Goal: Task Accomplishment & Management: Manage account settings

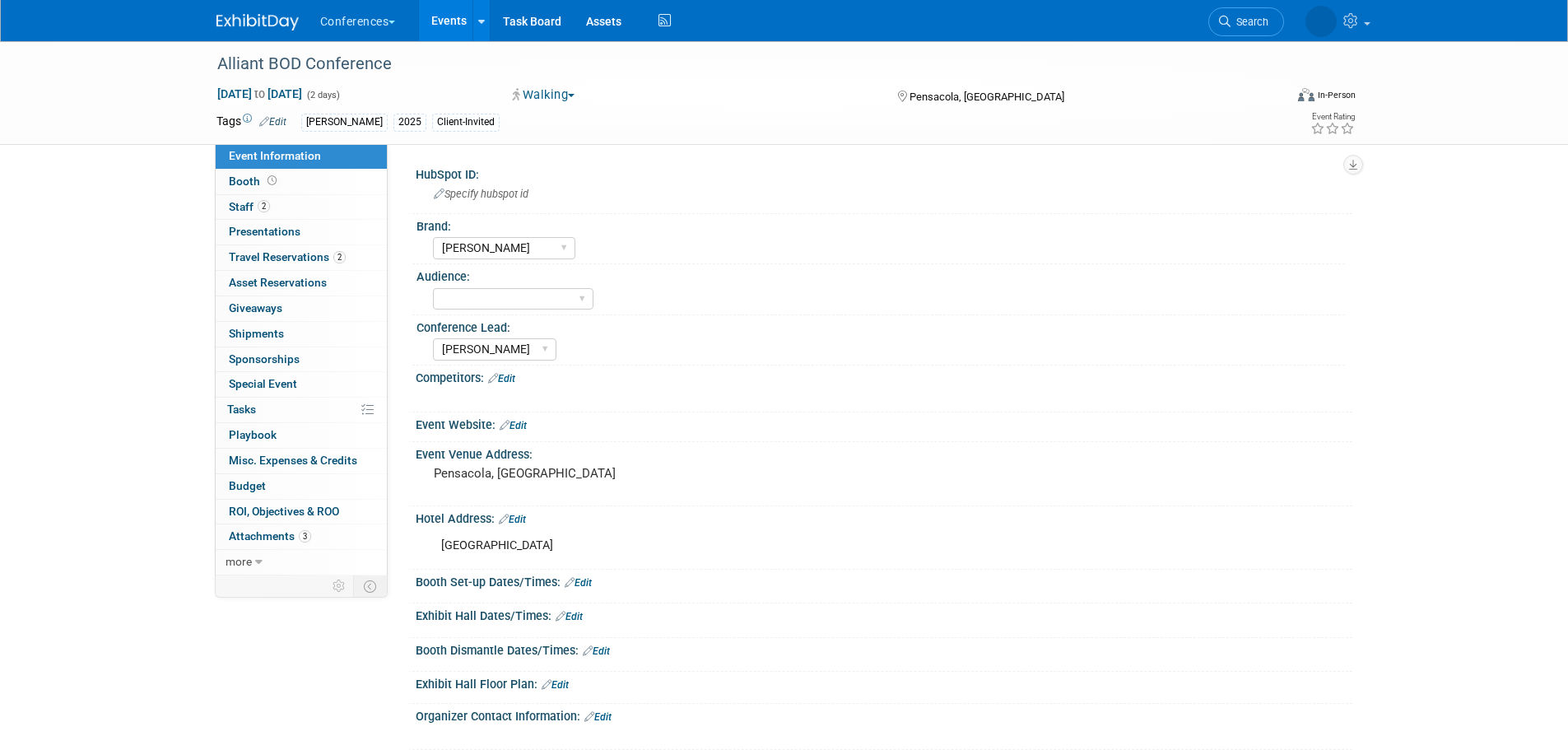
select select "[PERSON_NAME]"
click at [1192, 18] on span "Search" at bounding box center [1173, 22] width 38 height 12
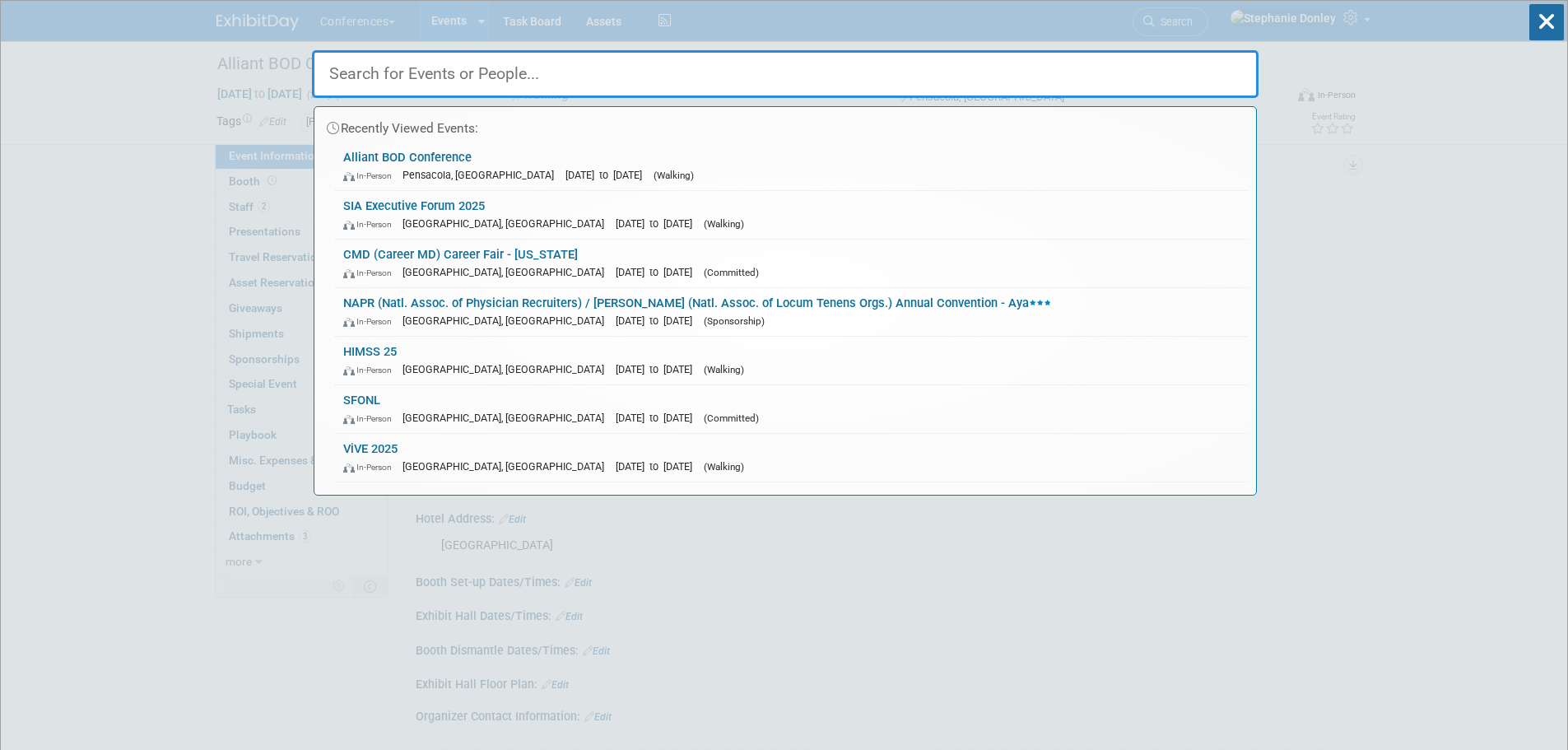
click at [555, 80] on input "text" at bounding box center [784, 74] width 946 height 48
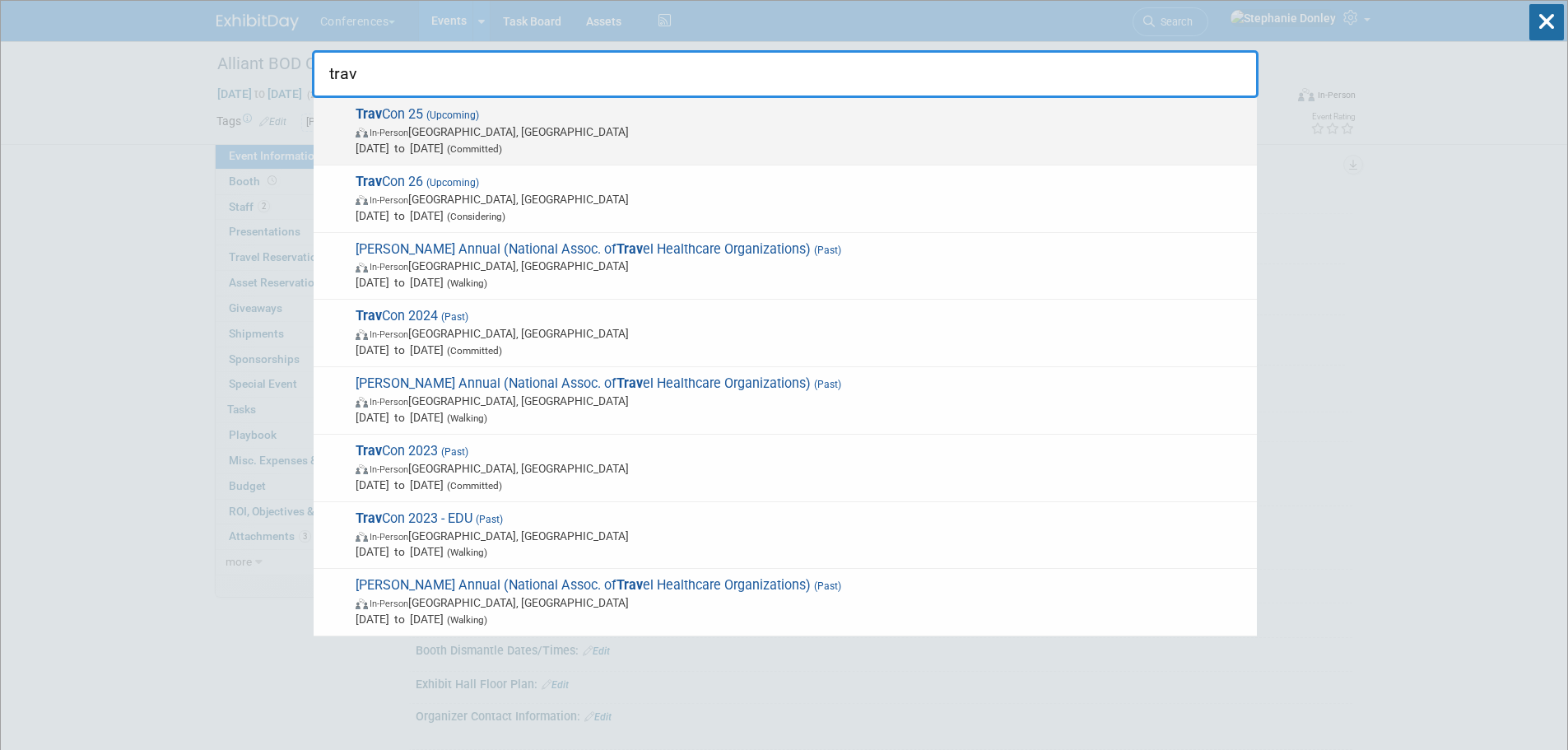
type input "trav"
click at [406, 121] on span "Trav Con 25 (Upcoming) In-Person Las Vegas, NV Sep 21, 2025 to Sep 24, 2025 (Co…" at bounding box center [800, 130] width 898 height 50
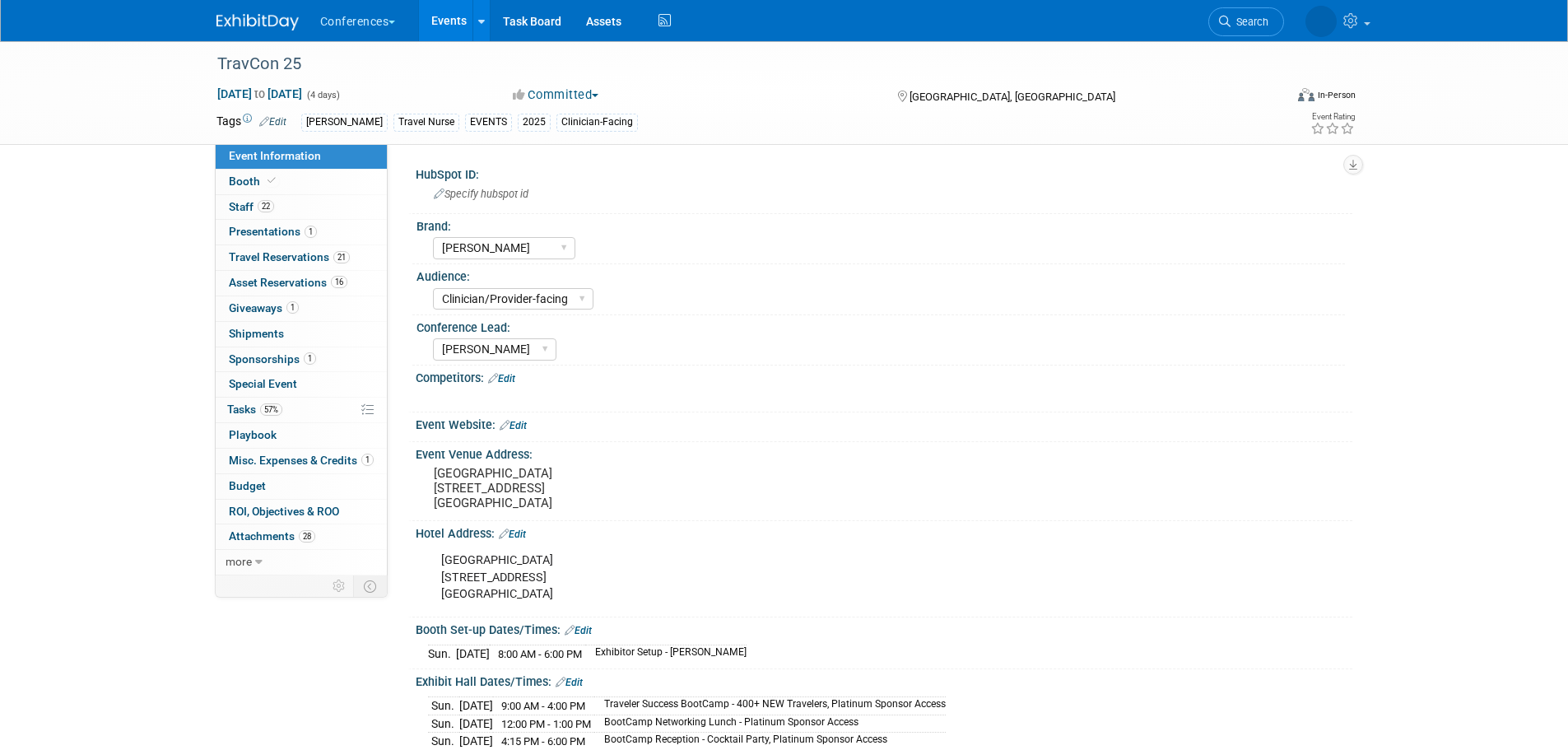
select select "[PERSON_NAME]"
select select "Clinician/Provider-facing"
select select "[PERSON_NAME]"
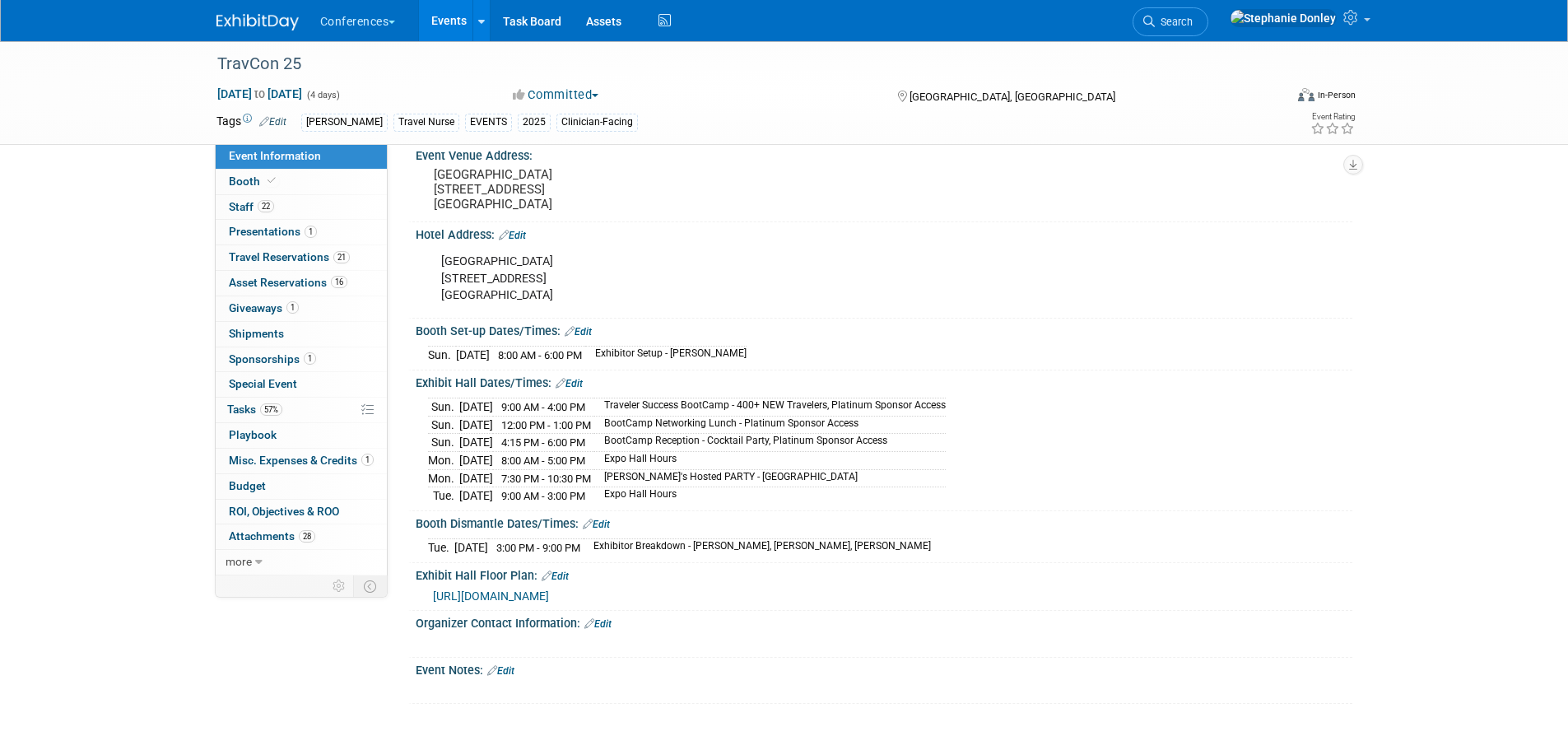
scroll to position [325, 0]
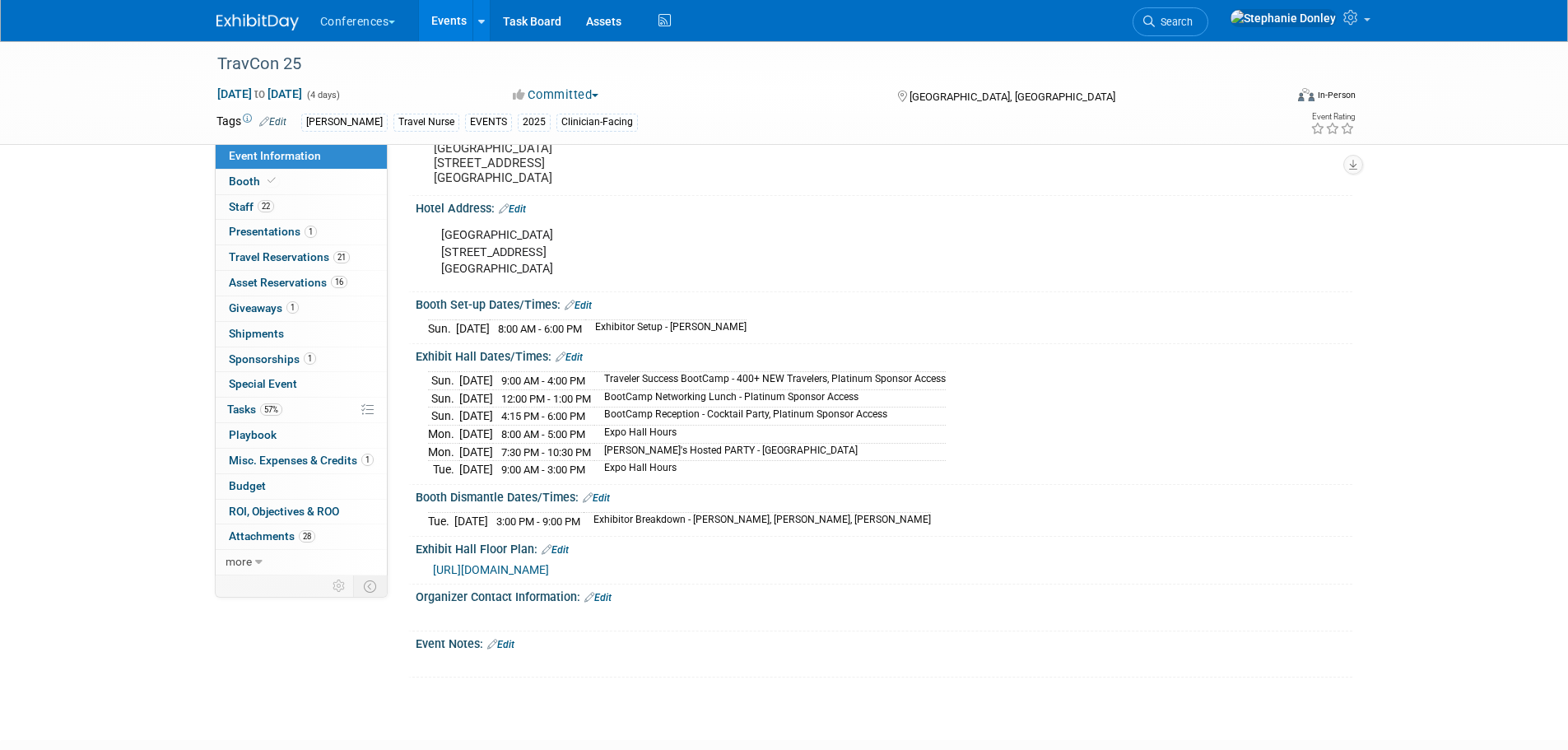
click at [549, 568] on span "https://drive.google.com/file/d/1Mkz4wfyUgKZ6lcWqlXNqLFj9HmbmCe2l/view" at bounding box center [491, 569] width 116 height 13
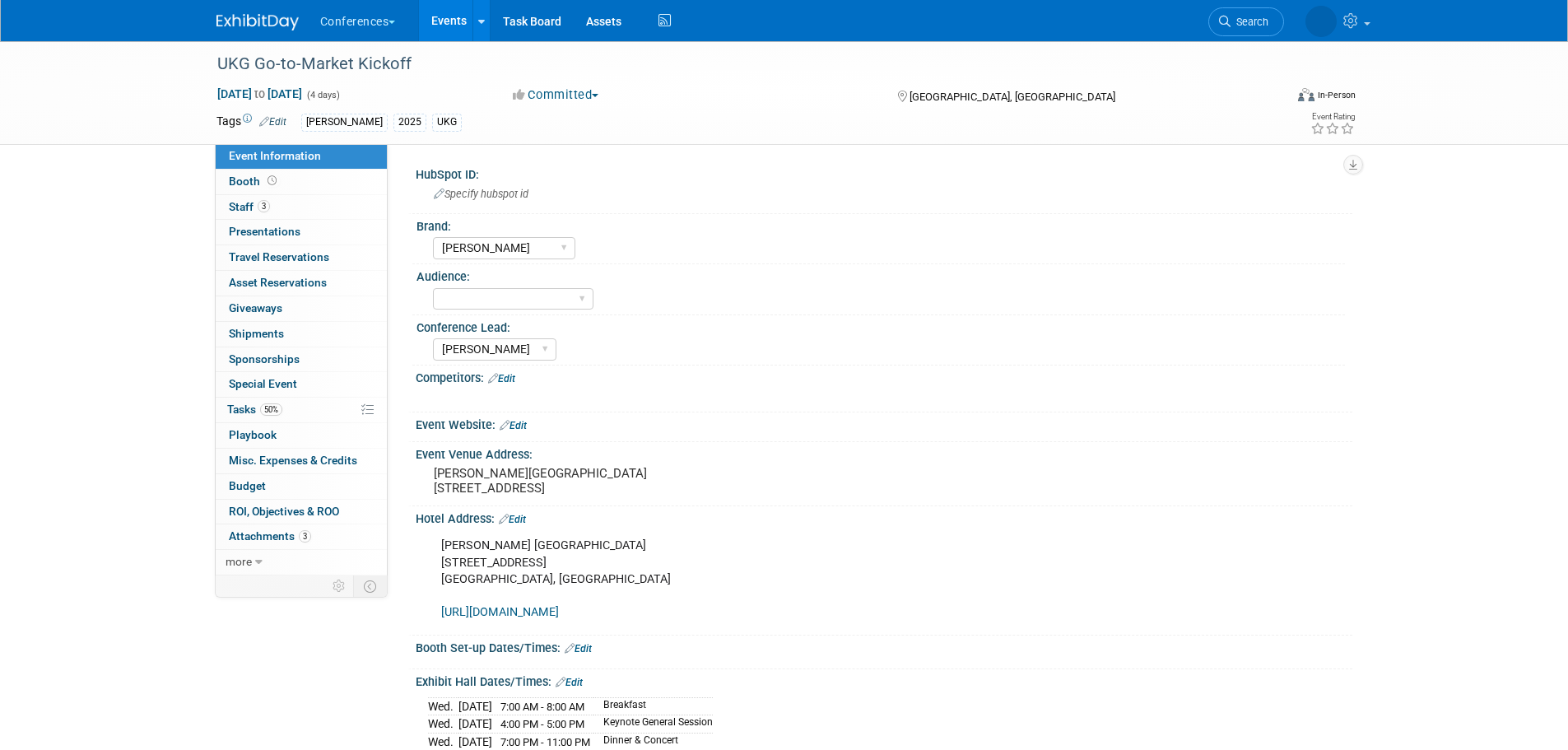
select select "[PERSON_NAME]"
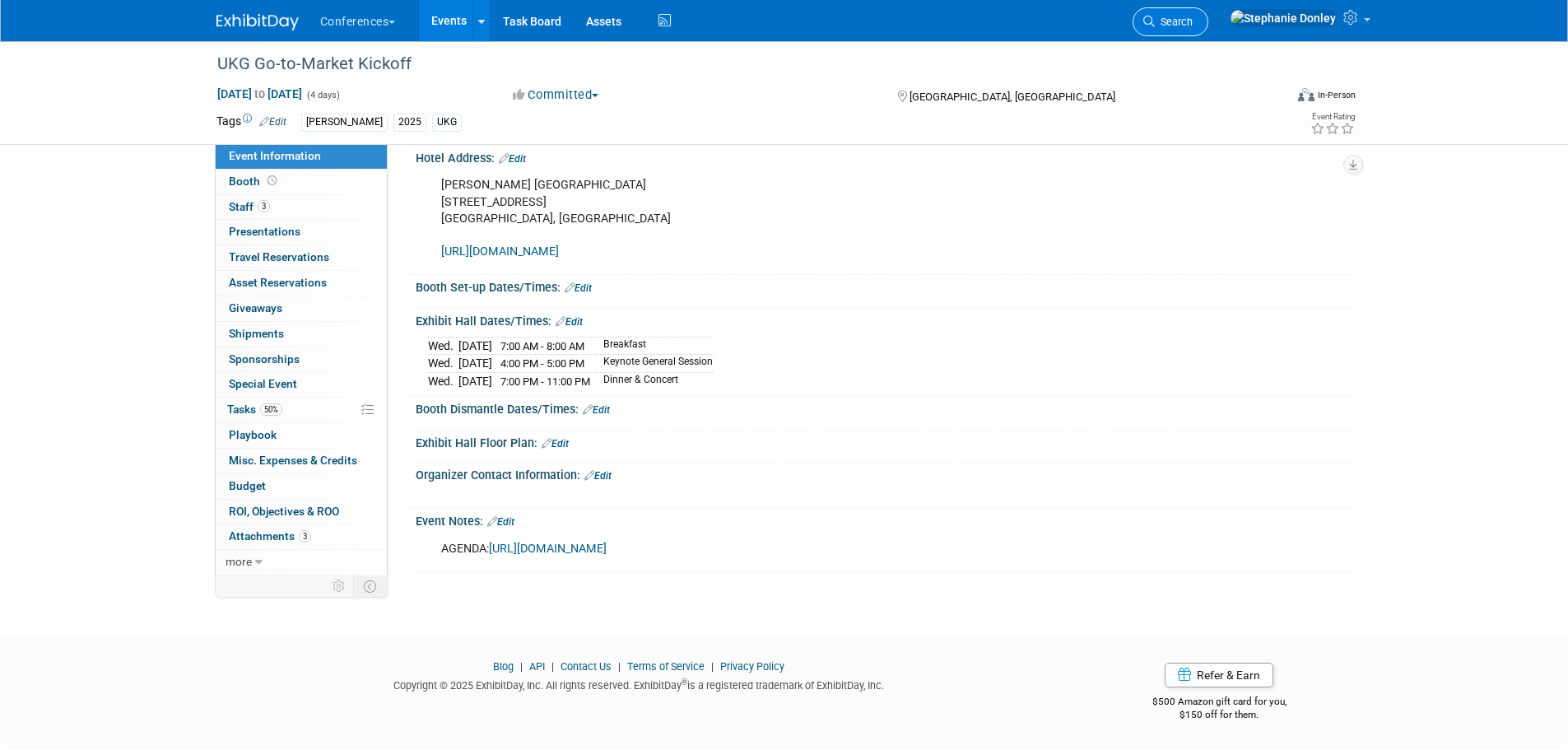
click at [1192, 21] on span "Search" at bounding box center [1173, 22] width 38 height 12
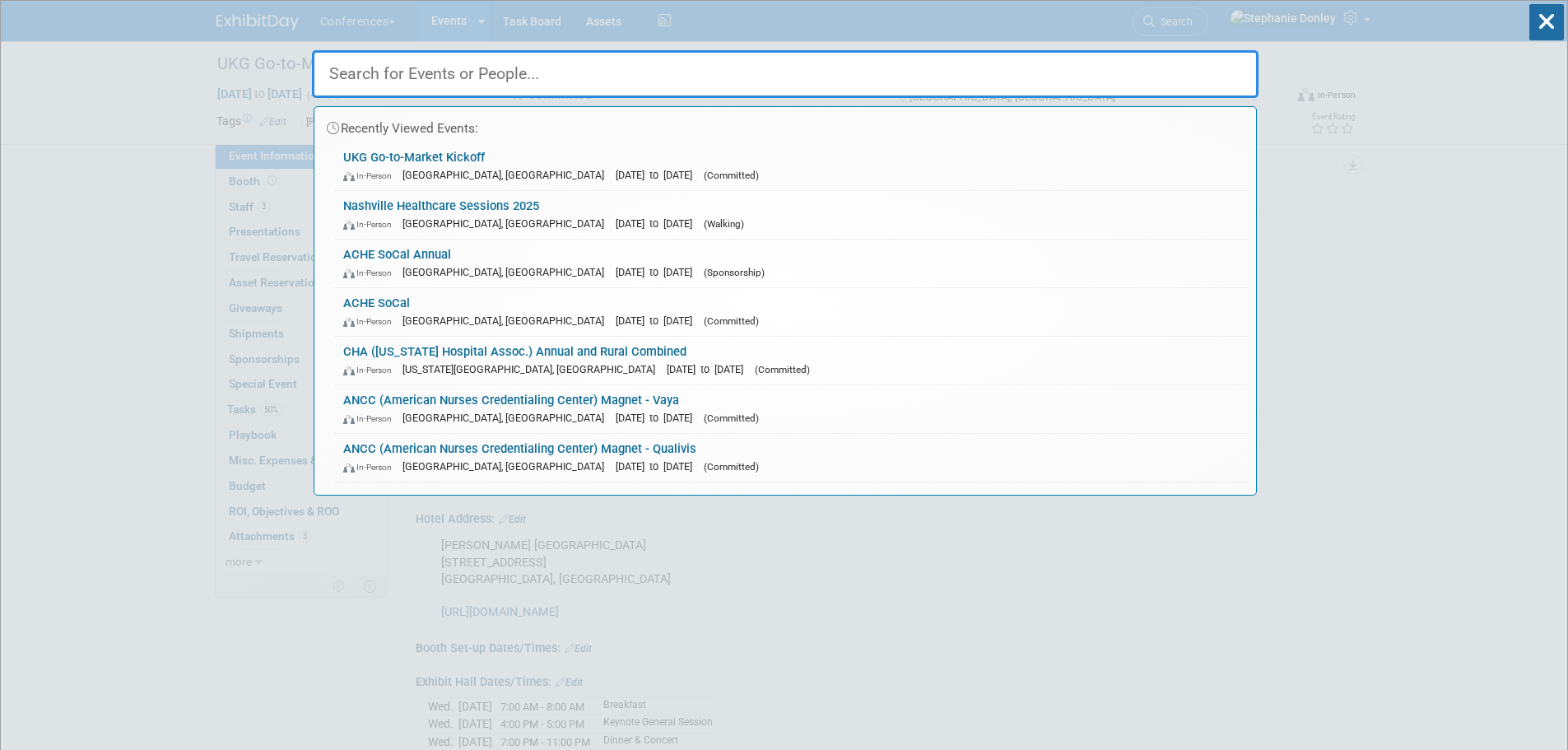
click at [953, 69] on input "text" at bounding box center [784, 74] width 946 height 48
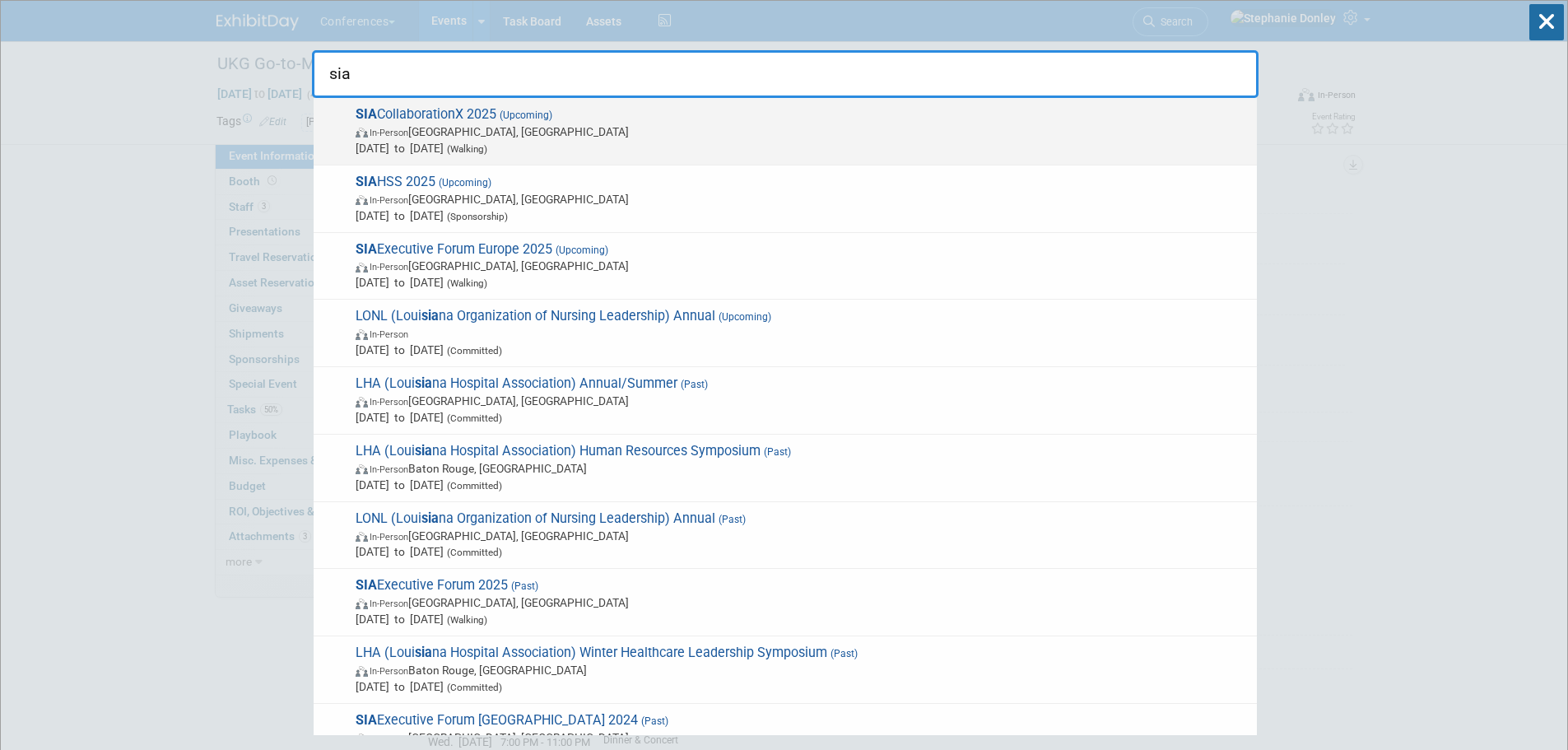
type input "sia"
click at [444, 114] on span "SIA CollaborationX 2025 (Upcoming) In-Person Dallas, TX Sep 9, 2025 to Sep 11, …" at bounding box center [800, 130] width 898 height 50
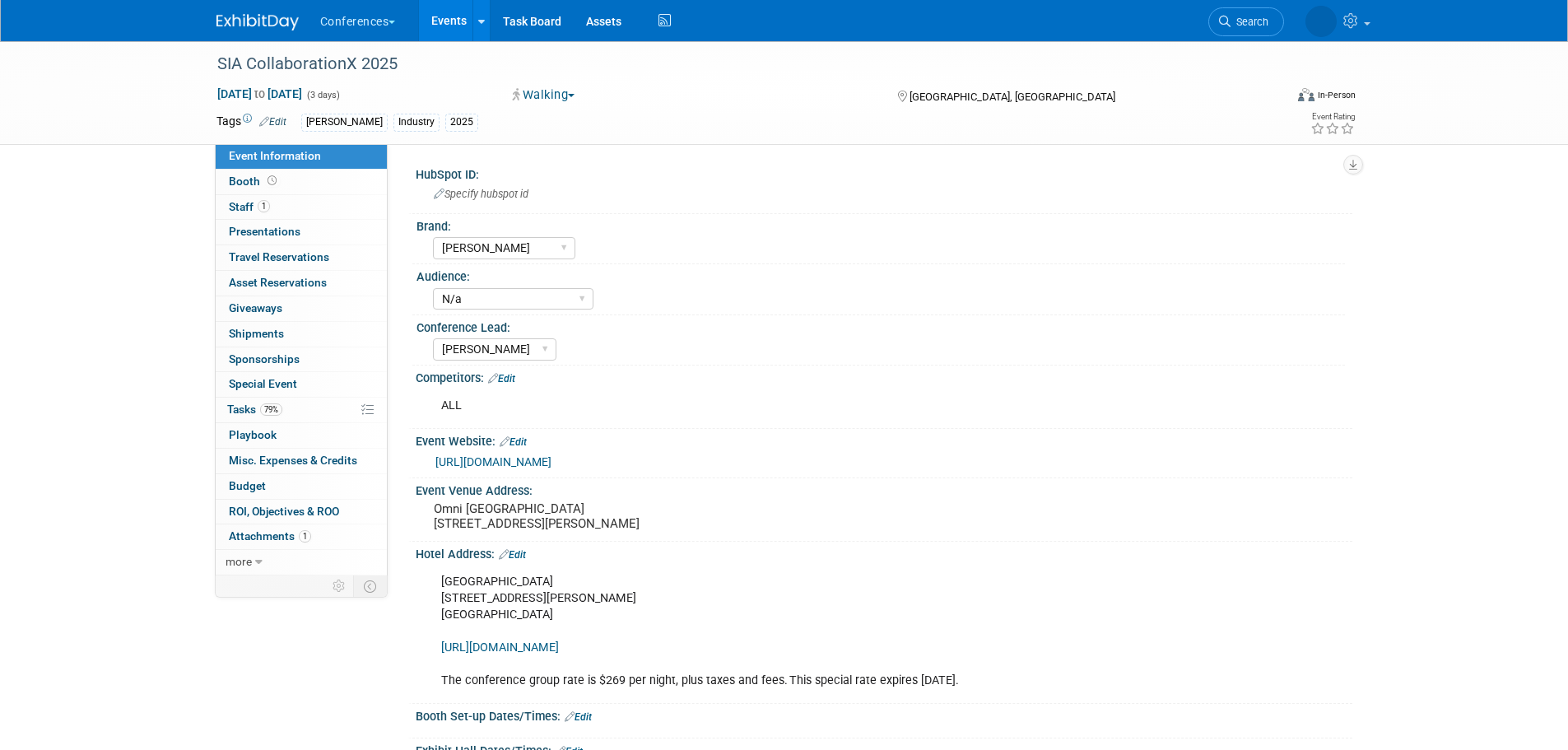
select select "[PERSON_NAME]"
select select "N/a"
select select "[PERSON_NAME]"
click at [268, 263] on span "Travel Reservations 0" at bounding box center [278, 256] width 101 height 13
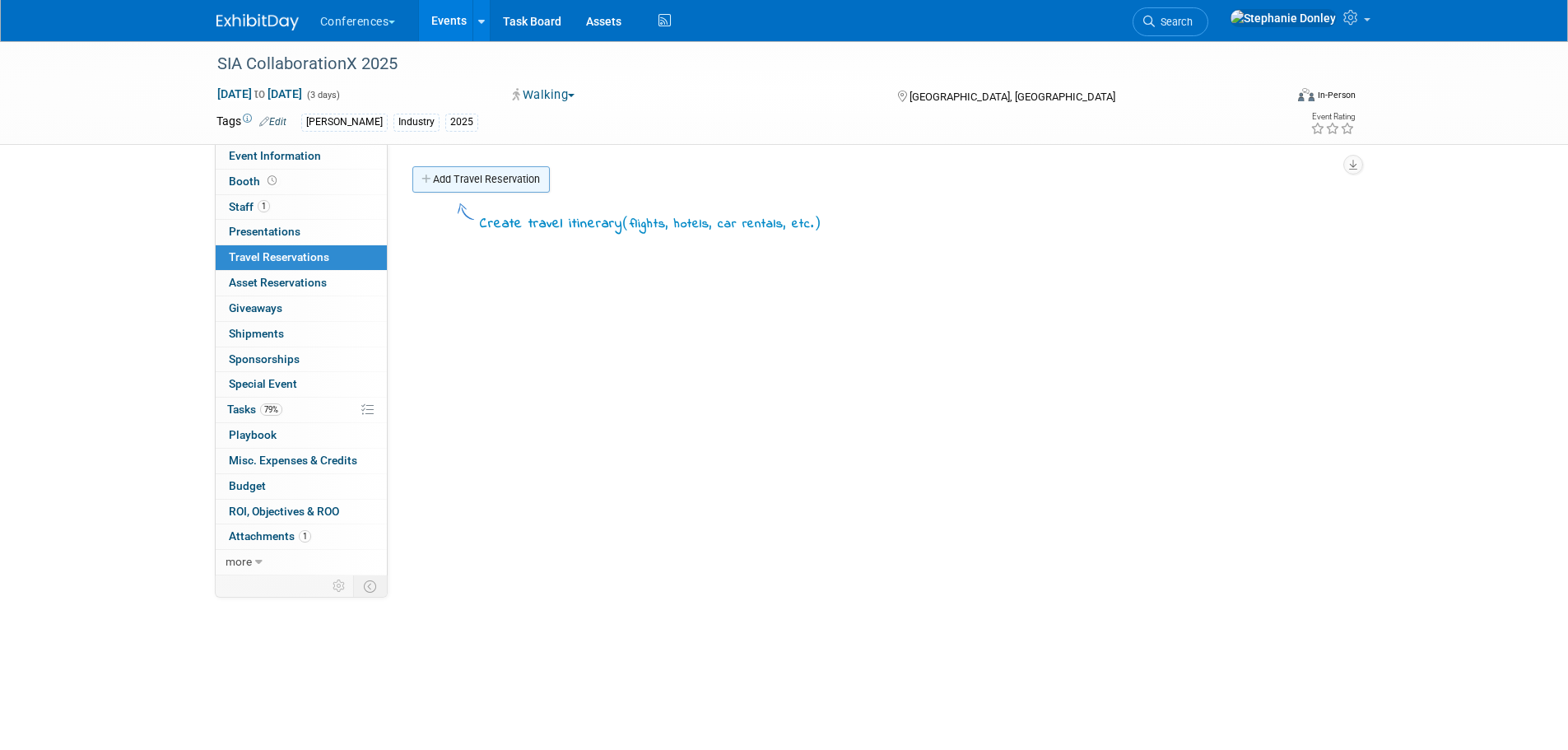
click at [514, 185] on link "Add Travel Reservation" at bounding box center [481, 179] width 137 height 26
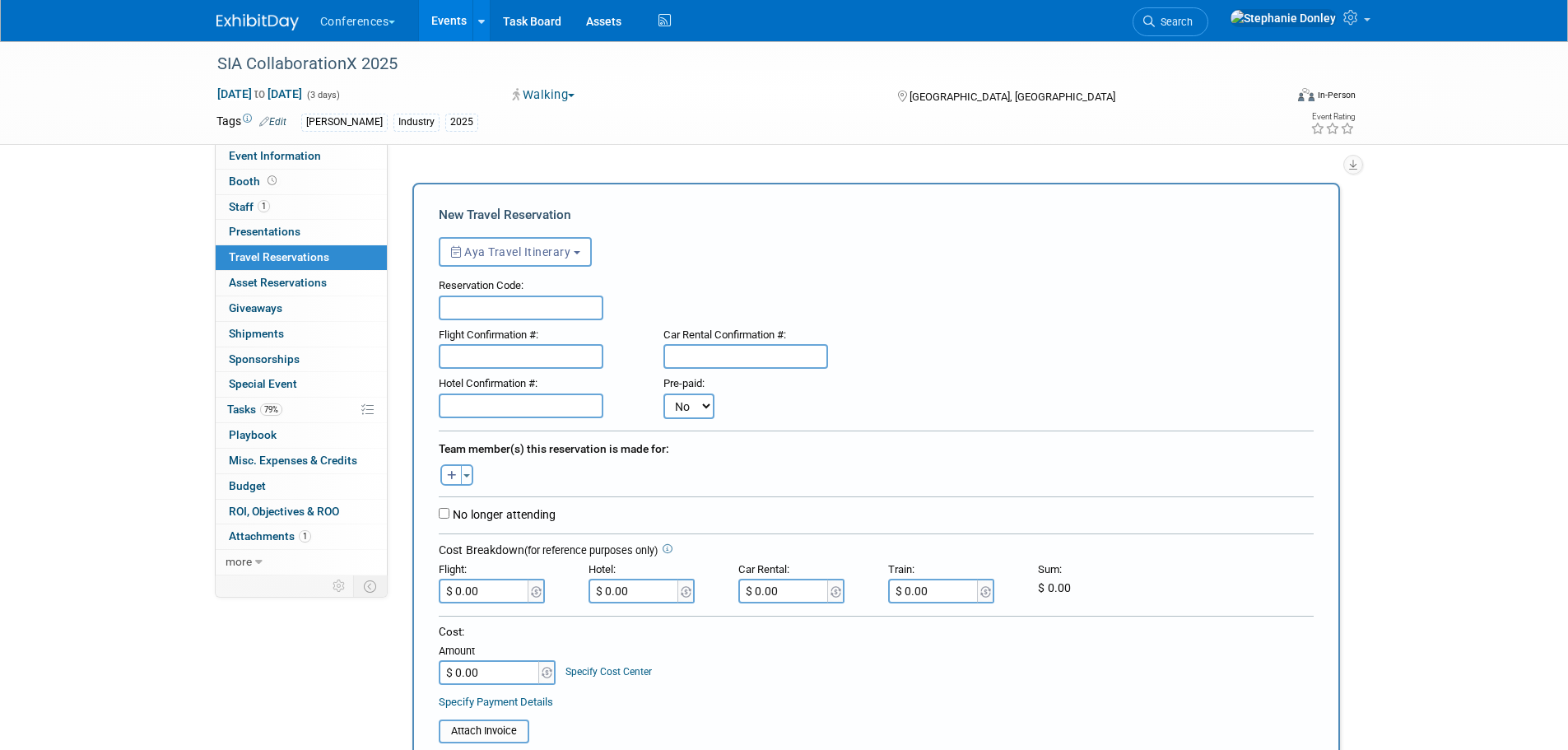
click at [483, 594] on input "$ 0.00" at bounding box center [484, 591] width 92 height 25
type input "$ 553.60"
click at [599, 670] on link "Specify Cost Center" at bounding box center [608, 671] width 87 height 11
click at [599, 670] on select "-- Not Specified -- Aya Education Aya Healthcare Aya Locums Bespoke Corporate D…" at bounding box center [654, 672] width 178 height 25
select select "18965872"
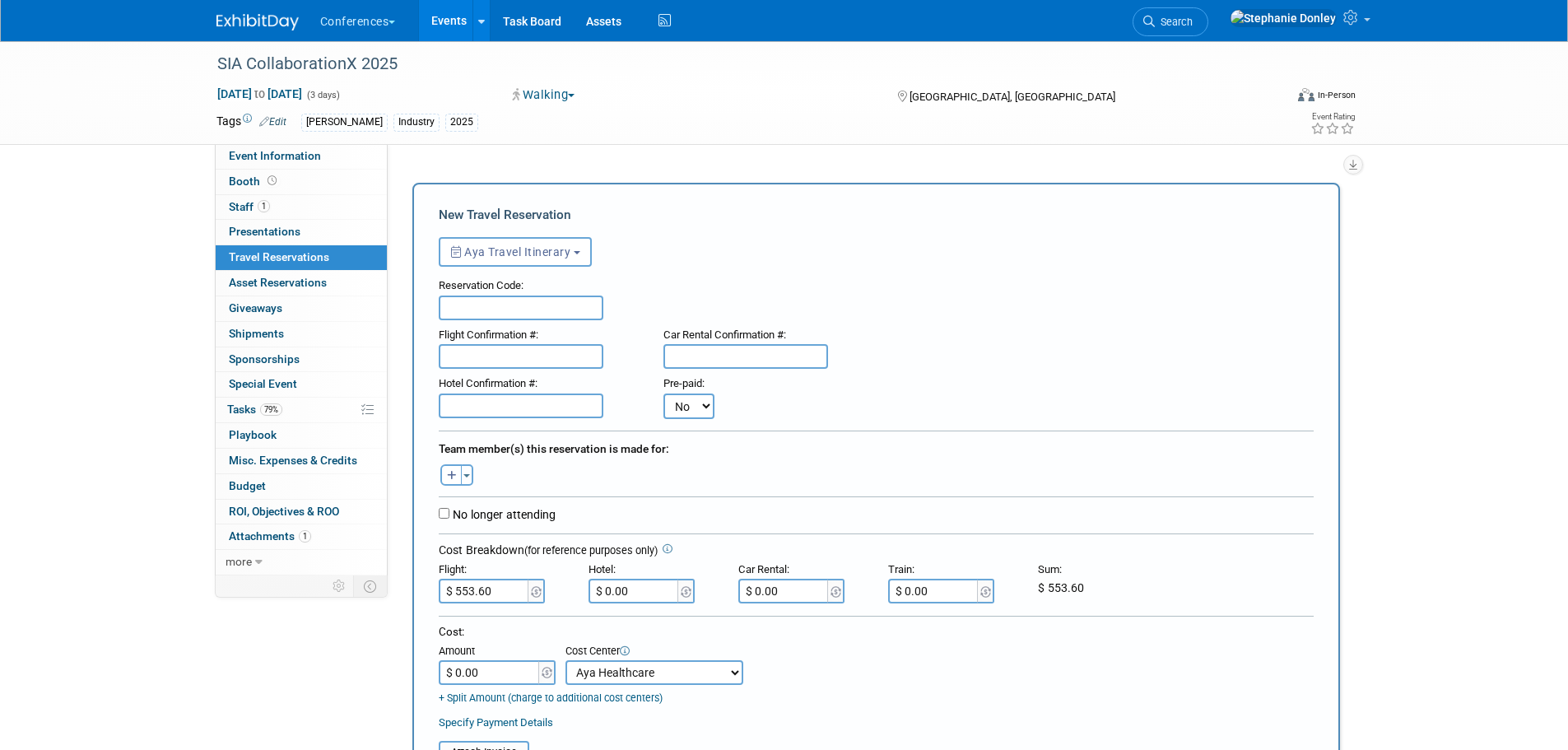
click at [566, 661] on select "-- Not Specified -- Aya Education Aya Healthcare Aya Locums Bespoke Corporate D…" at bounding box center [654, 672] width 178 height 25
click at [461, 474] on button "Toggle Dropdown" at bounding box center [468, 474] width 12 height 21
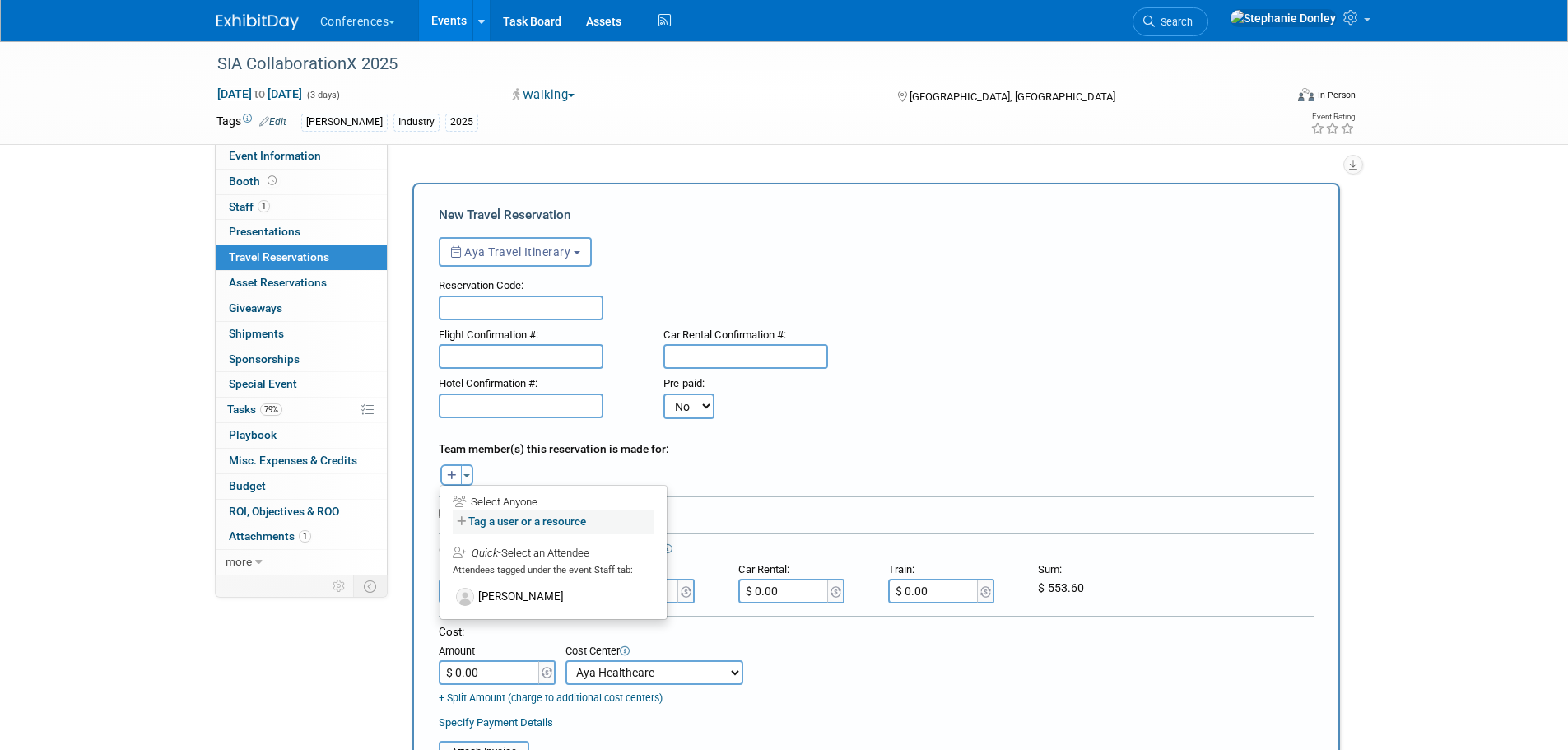
click at [482, 521] on label "Tag a user or a resource" at bounding box center [553, 521] width 201 height 24
select select
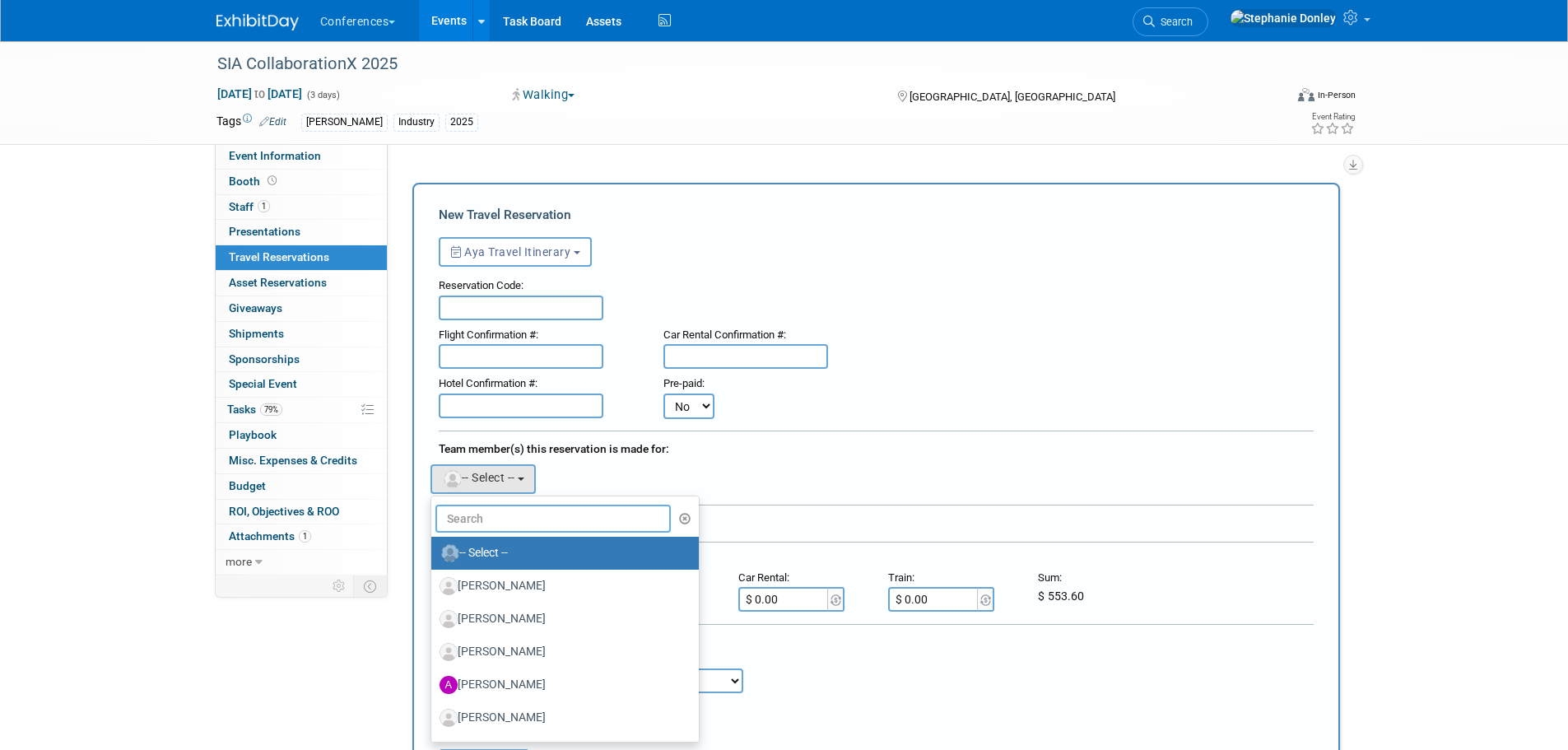
click at [482, 519] on input "text" at bounding box center [553, 518] width 236 height 28
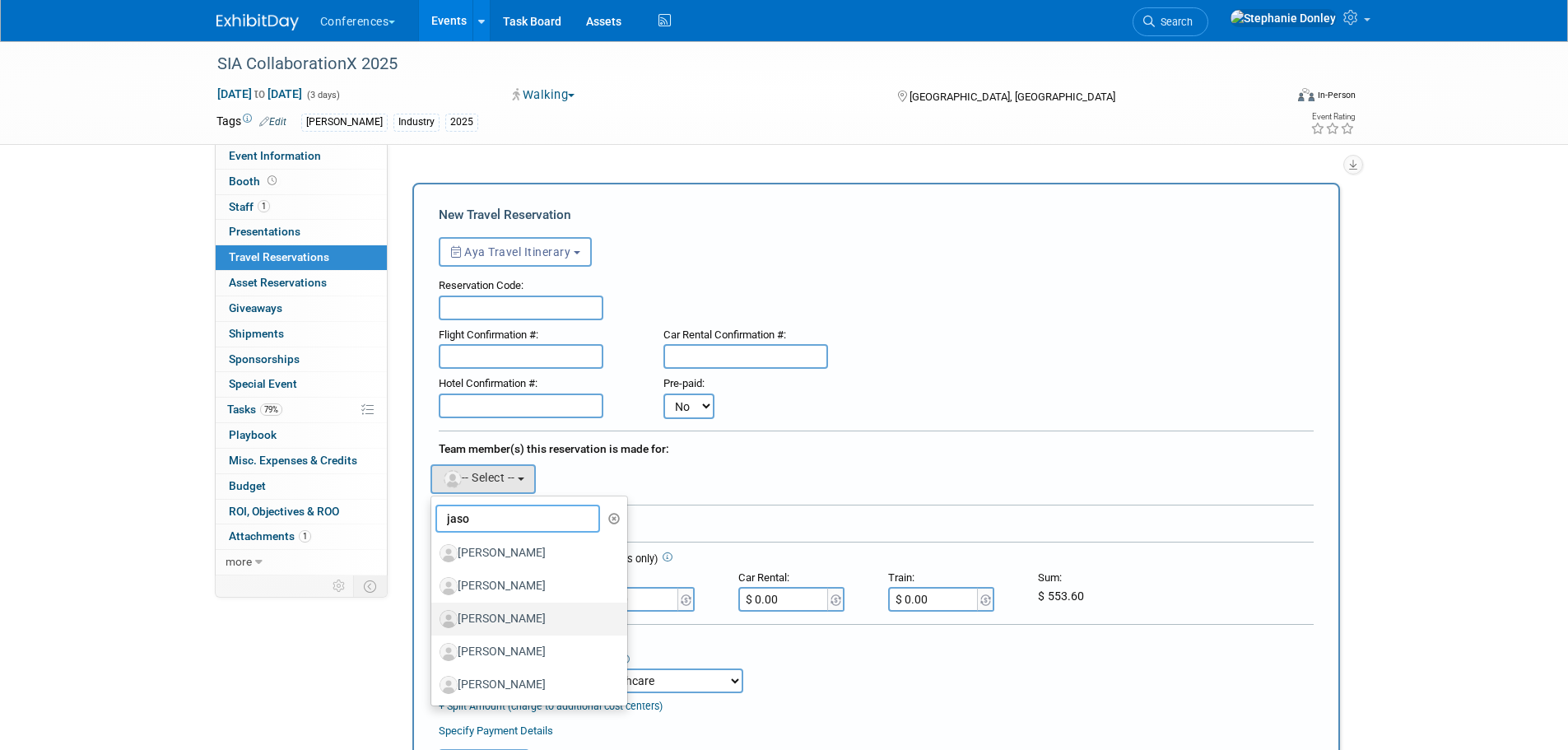
type input "jaso"
click at [494, 625] on label "[PERSON_NAME]" at bounding box center [525, 619] width 172 height 26
click at [433, 622] on input "[PERSON_NAME]" at bounding box center [428, 617] width 11 height 11
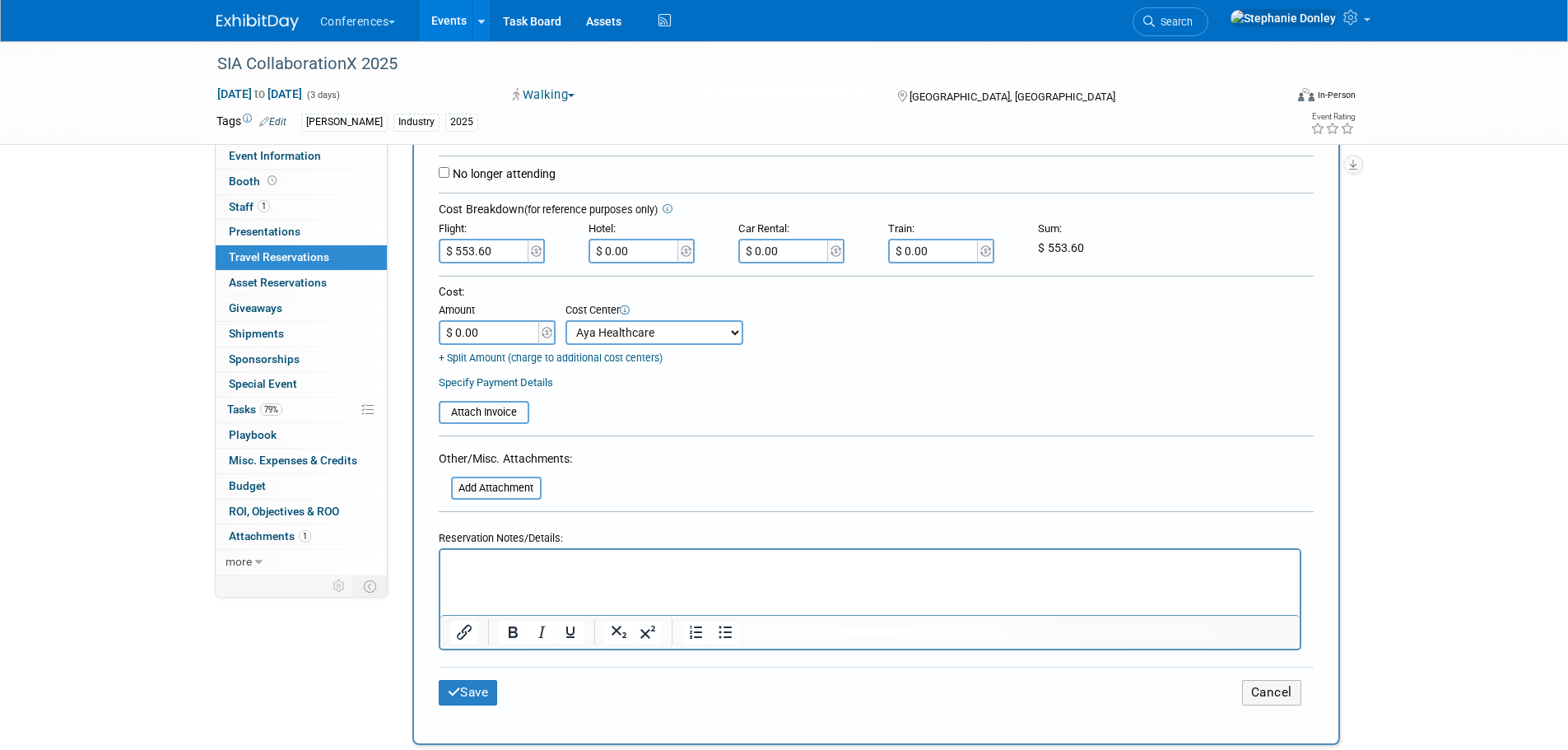
scroll to position [417, 0]
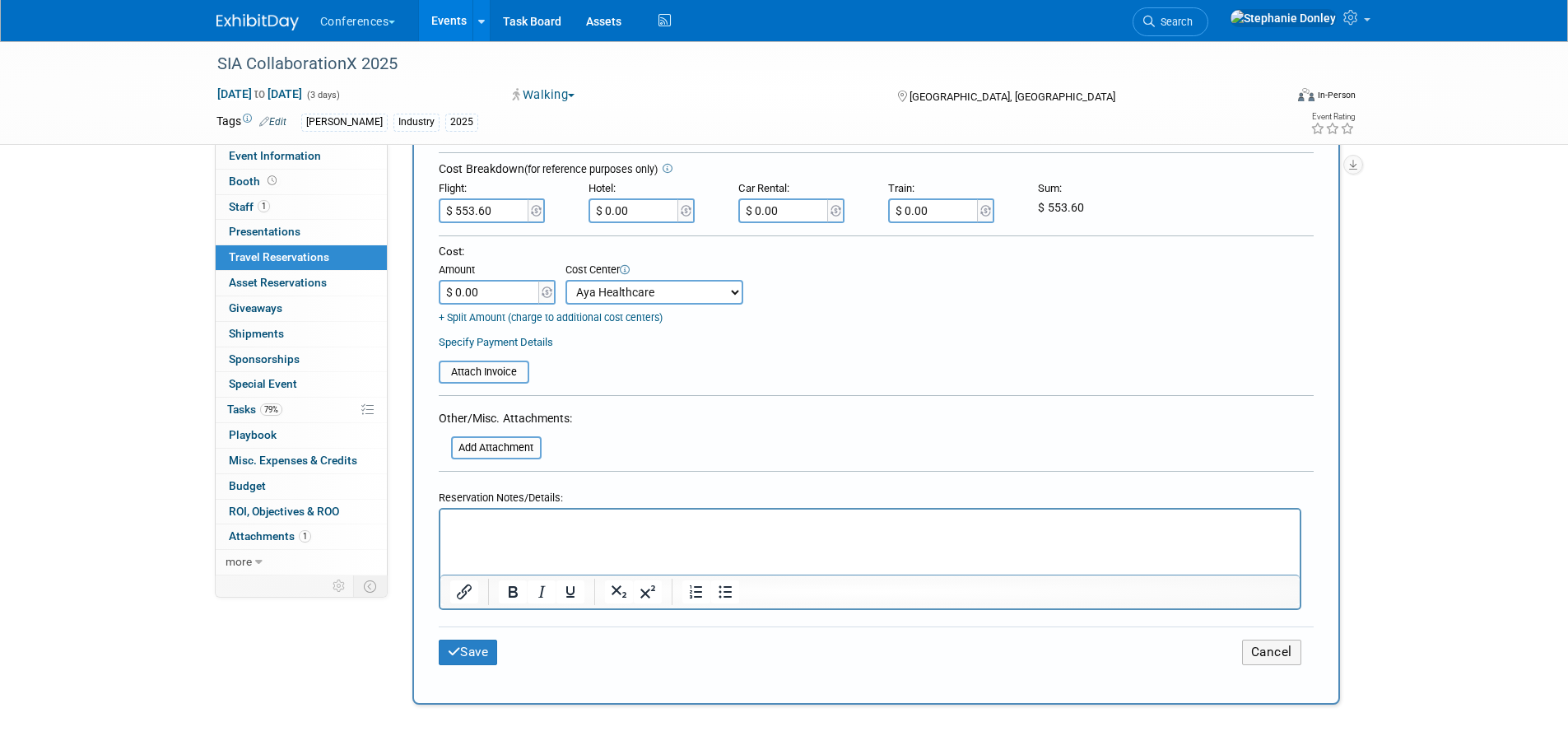
click at [518, 521] on p "Rich Text Area. Press ALT-0 for help." at bounding box center [869, 524] width 840 height 18
drag, startPoint x: 546, startPoint y: 520, endPoint x: 538, endPoint y: 515, distance: 9.4
click at [538, 515] on p "hotel - 543.60 + 10 booking fee" at bounding box center [869, 524] width 840 height 18
click at [478, 642] on button "Save" at bounding box center [468, 652] width 60 height 25
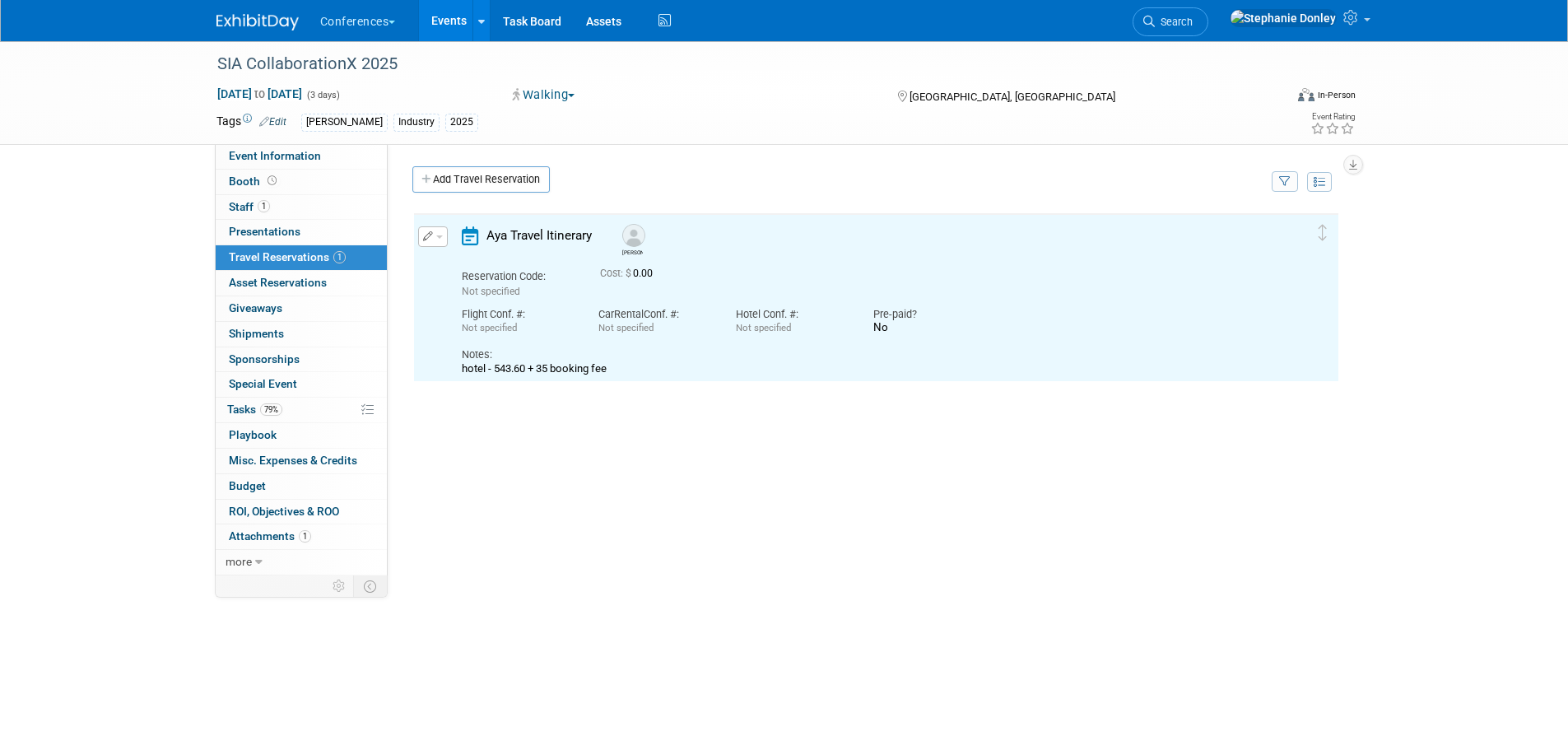
scroll to position [0, 0]
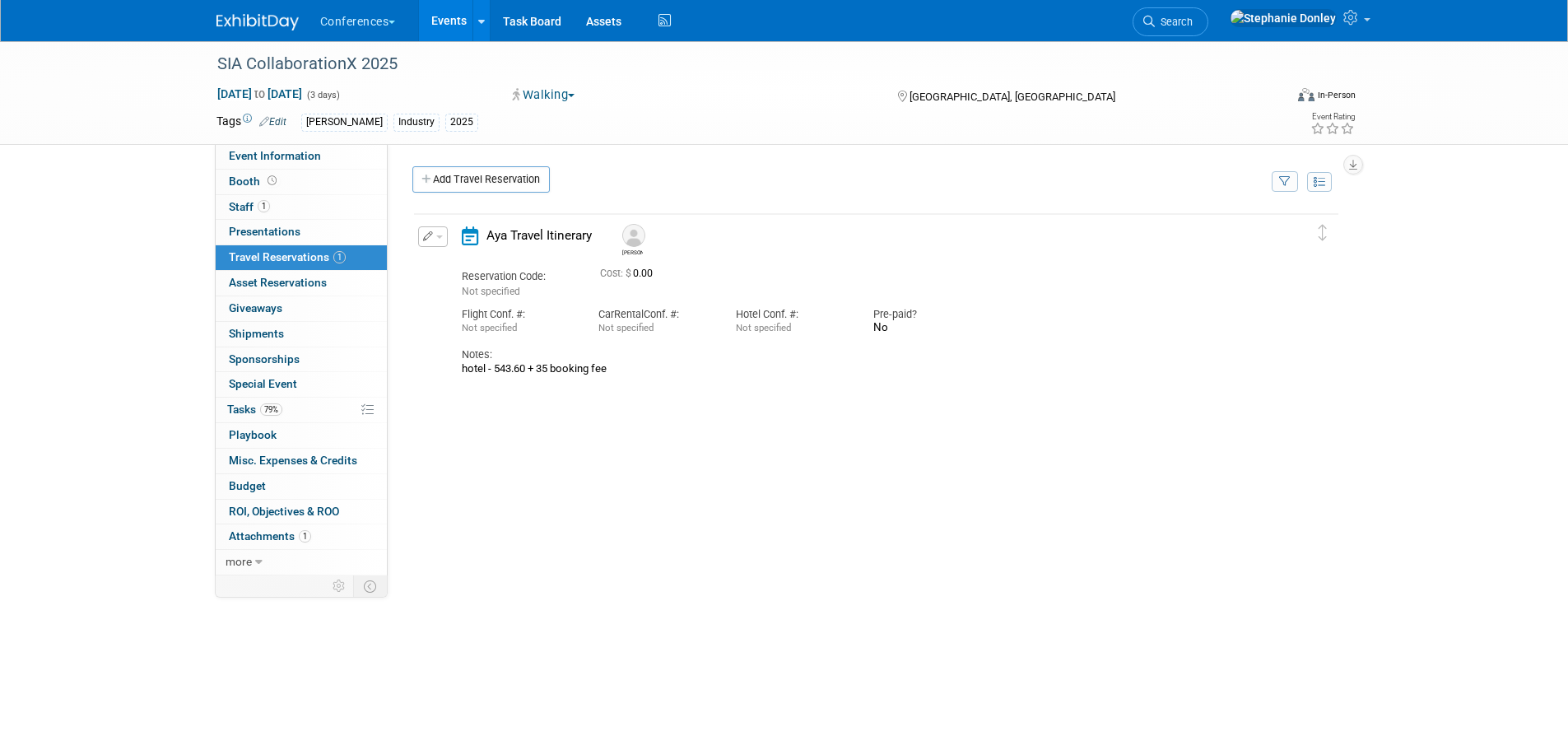
click at [1535, 102] on div "SIA CollaborationX 2025 Sep 9, 2025 to Sep 11, 2025 (3 days) Sep 9, 2025 to Sep…" at bounding box center [784, 93] width 1568 height 103
click at [1192, 21] on span "Search" at bounding box center [1173, 22] width 38 height 12
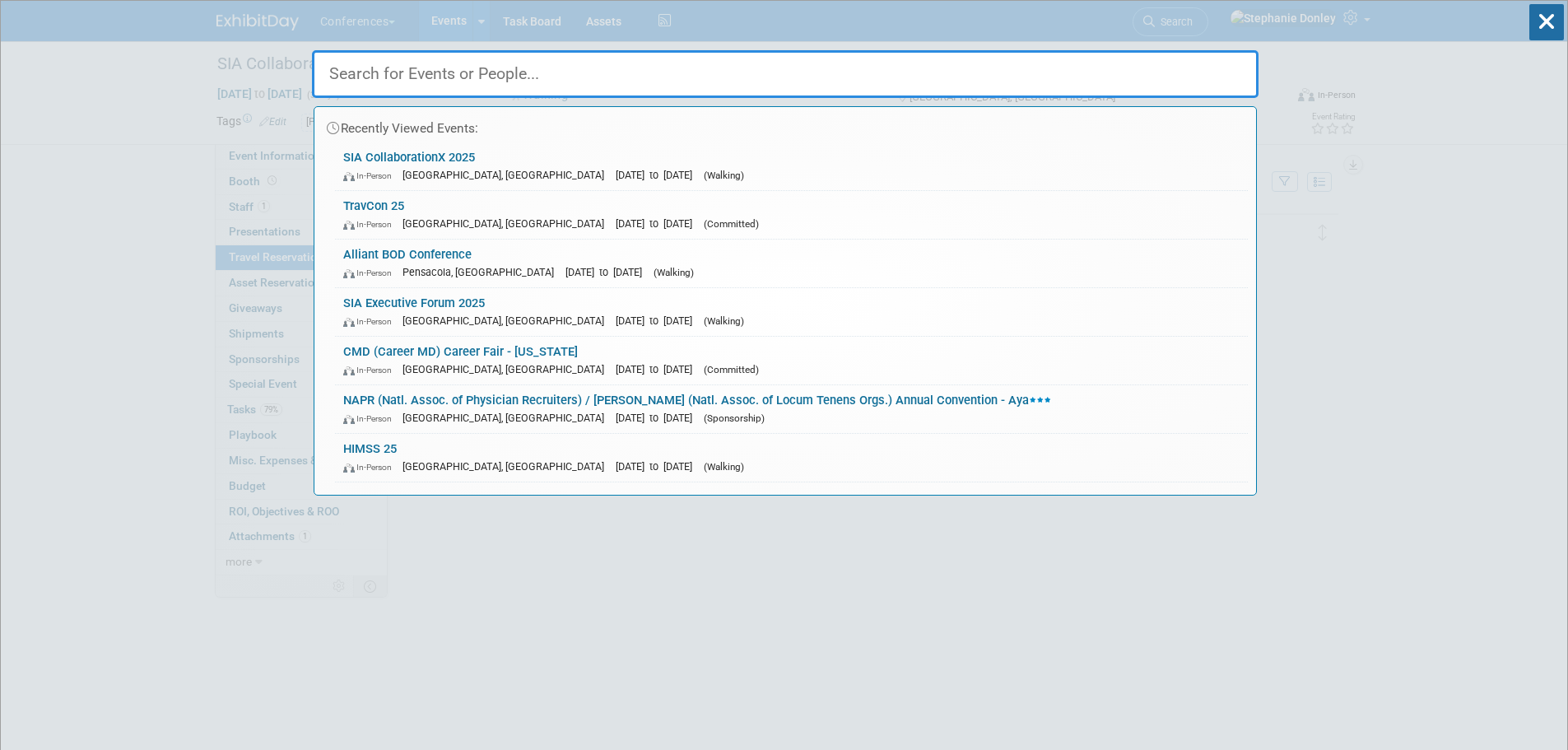
click at [823, 70] on input "text" at bounding box center [784, 74] width 946 height 48
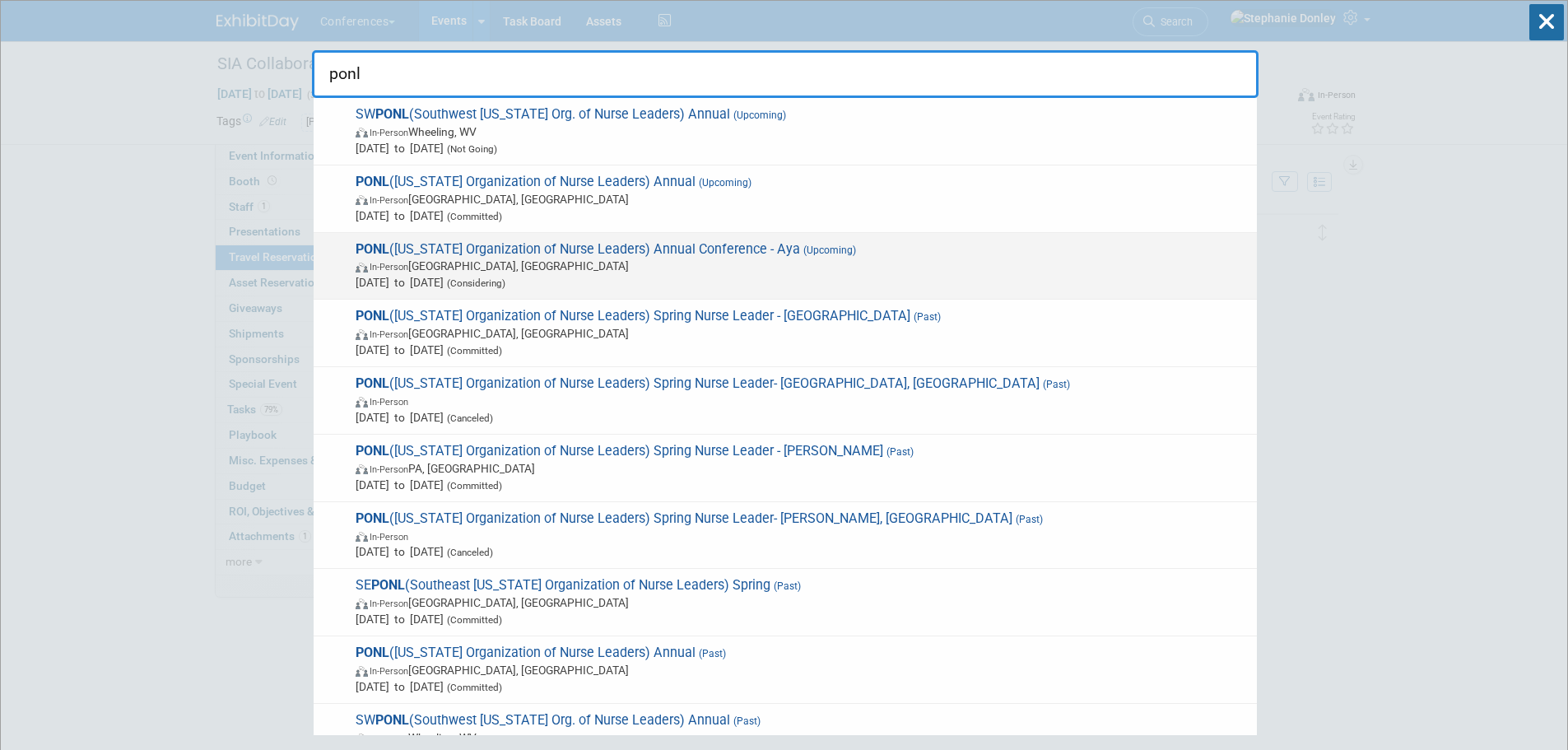
click at [453, 255] on span "PONL (Pennsylvania Organization of Nurse Leaders) Annual Conference - Aya (Upco…" at bounding box center [800, 265] width 898 height 50
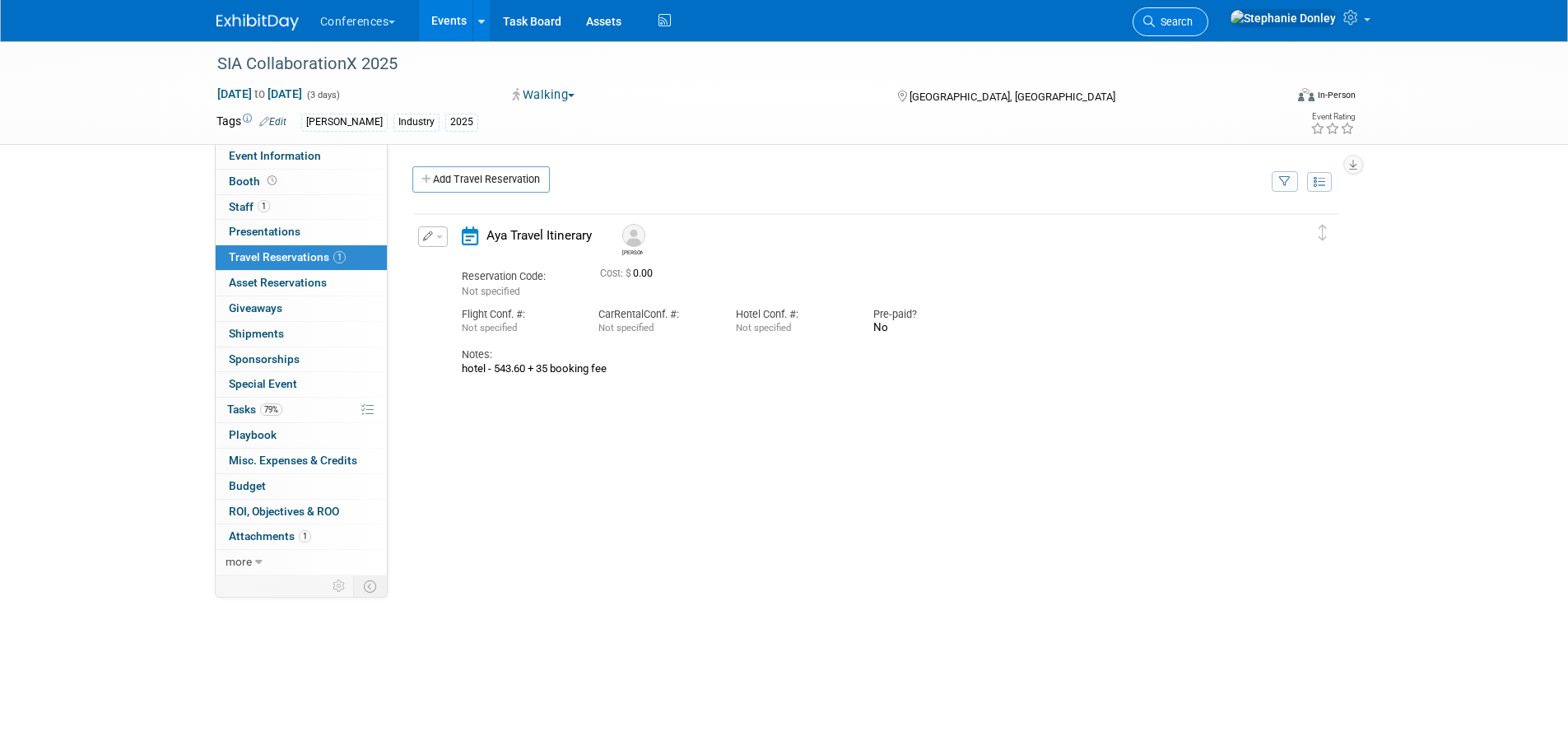
click at [1208, 14] on link "Search" at bounding box center [1171, 21] width 75 height 29
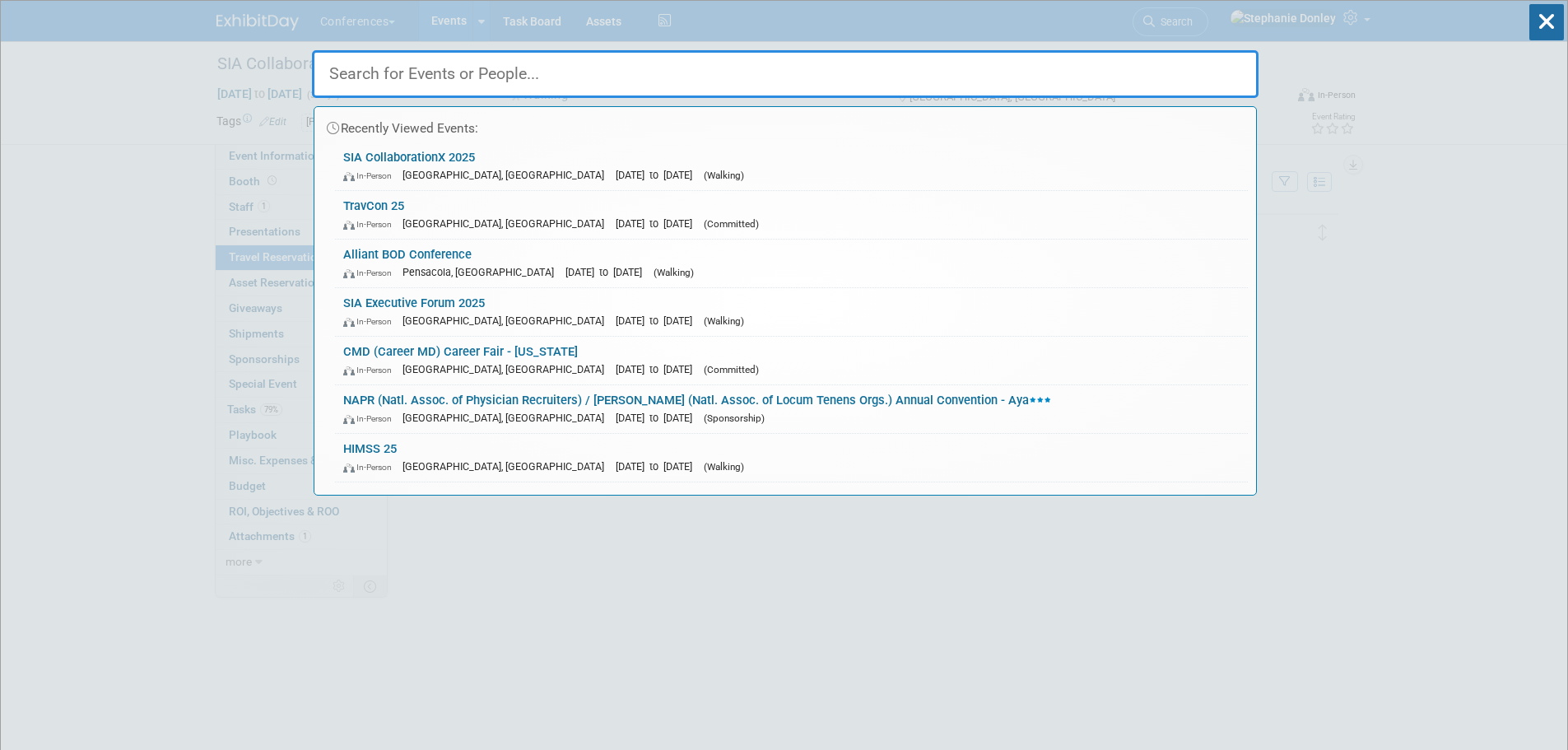
click at [937, 83] on input "text" at bounding box center [784, 74] width 946 height 48
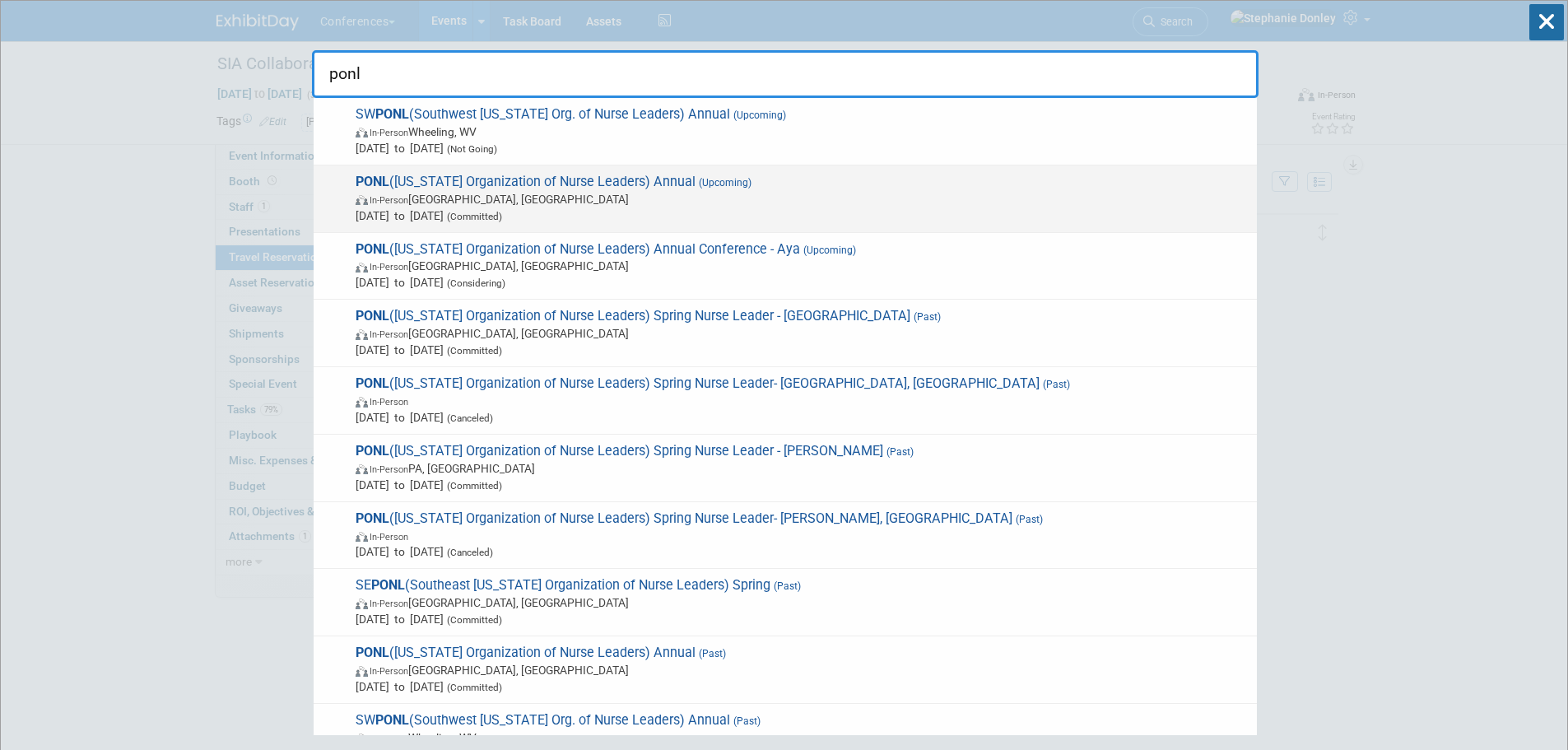
type input "ponl"
click at [503, 172] on div "PONL (Pennsylvania Organization of Nurse Leaders) Annual (Upcoming) In-Person H…" at bounding box center [784, 199] width 943 height 67
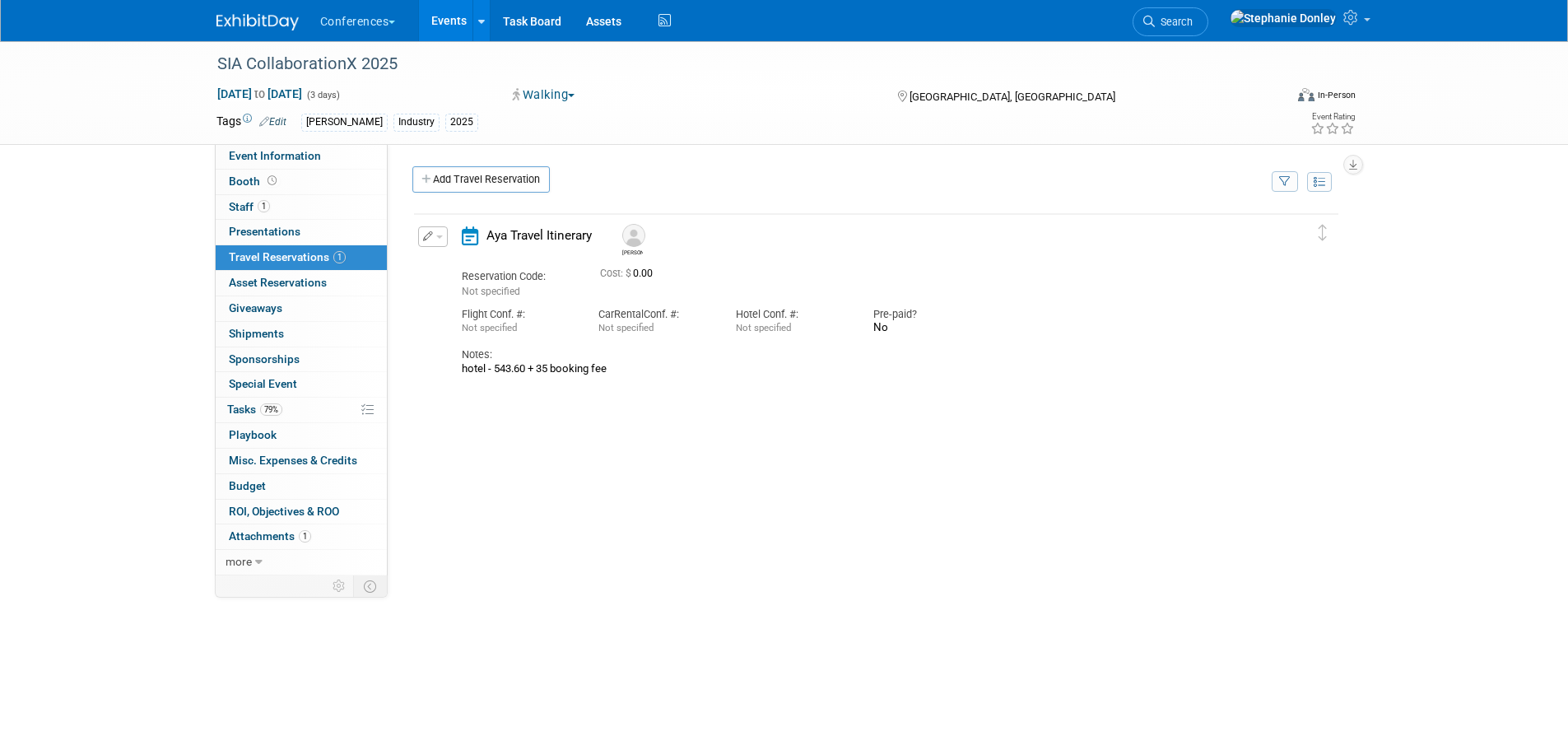
click at [83, 368] on div "SIA CollaborationX 2025 Sep 9, 2025 to Sep 11, 2025 (3 days) Sep 9, 2025 to Sep…" at bounding box center [784, 390] width 1568 height 698
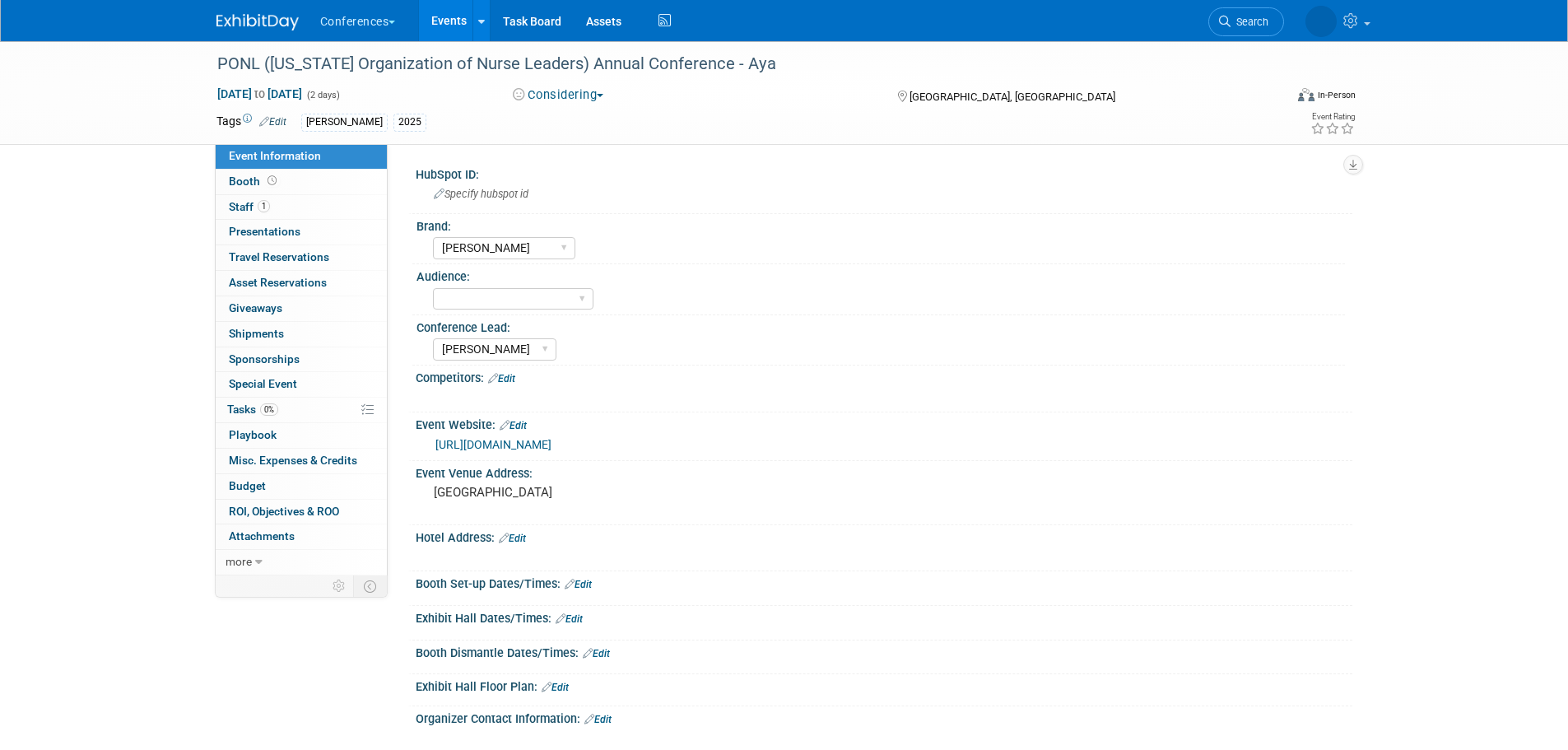
select select "[PERSON_NAME]"
click at [241, 208] on span "Staff 1" at bounding box center [249, 206] width 41 height 13
select select "Qualivis"
select select "Karina"
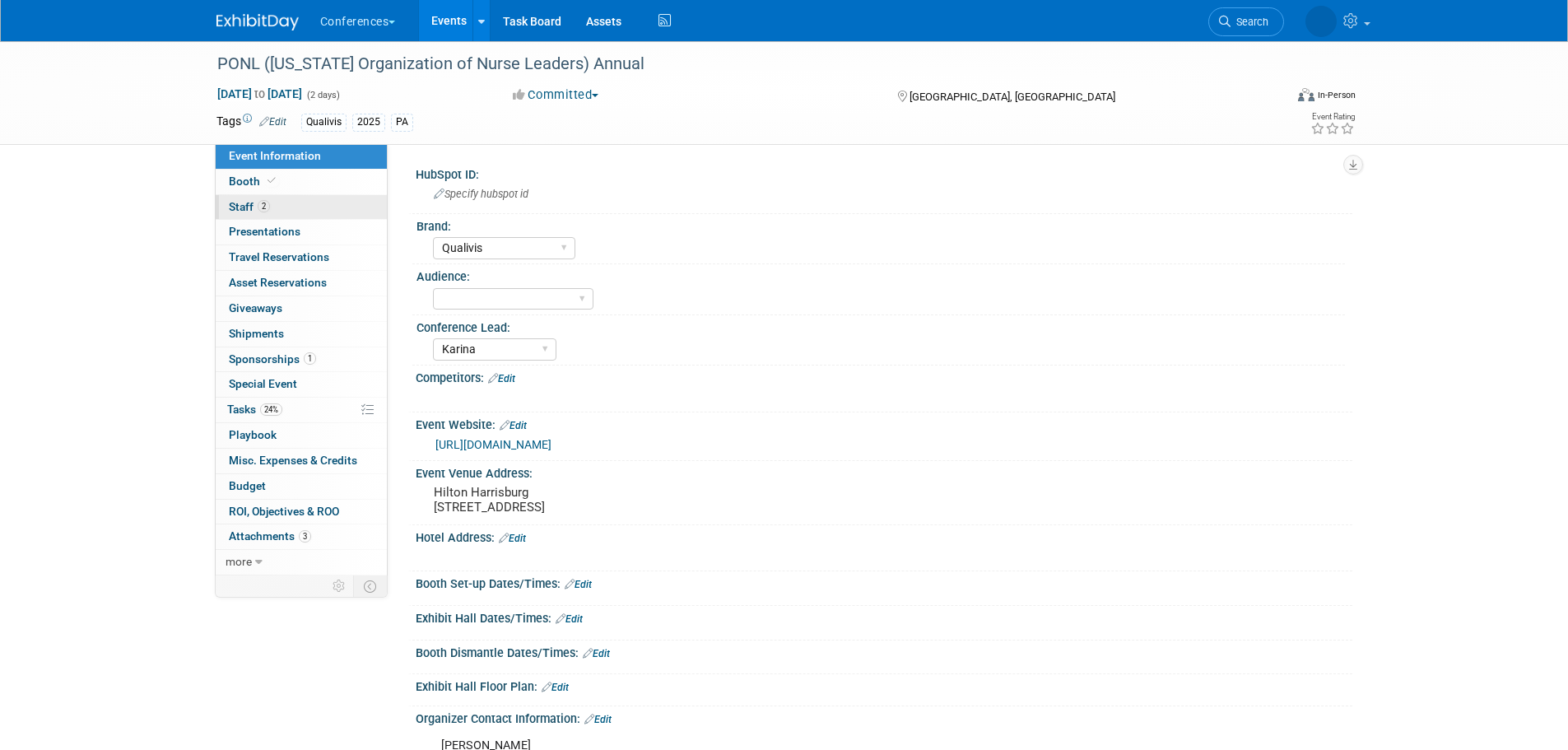
click at [241, 201] on span "Staff 2" at bounding box center [249, 206] width 41 height 13
